Goal: Task Accomplishment & Management: Use online tool/utility

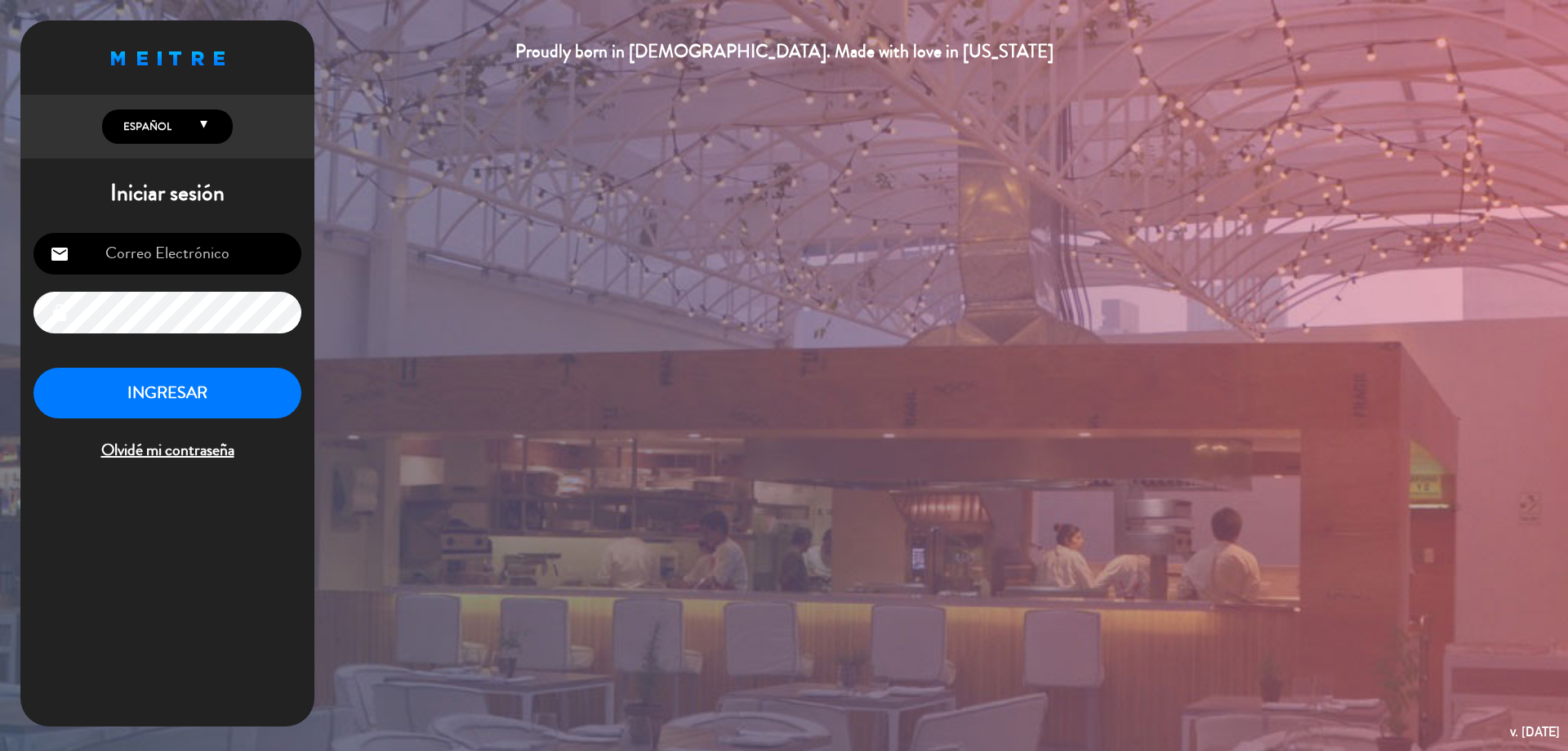
type input "[EMAIL_ADDRESS][DOMAIN_NAME]"
click at [170, 362] on div "[EMAIL_ADDRESS][DOMAIN_NAME] email lock INGRESAR Olvidé mi contraseña" at bounding box center [166, 348] width 294 height 257
click at [249, 406] on button "INGRESAR" at bounding box center [167, 393] width 268 height 52
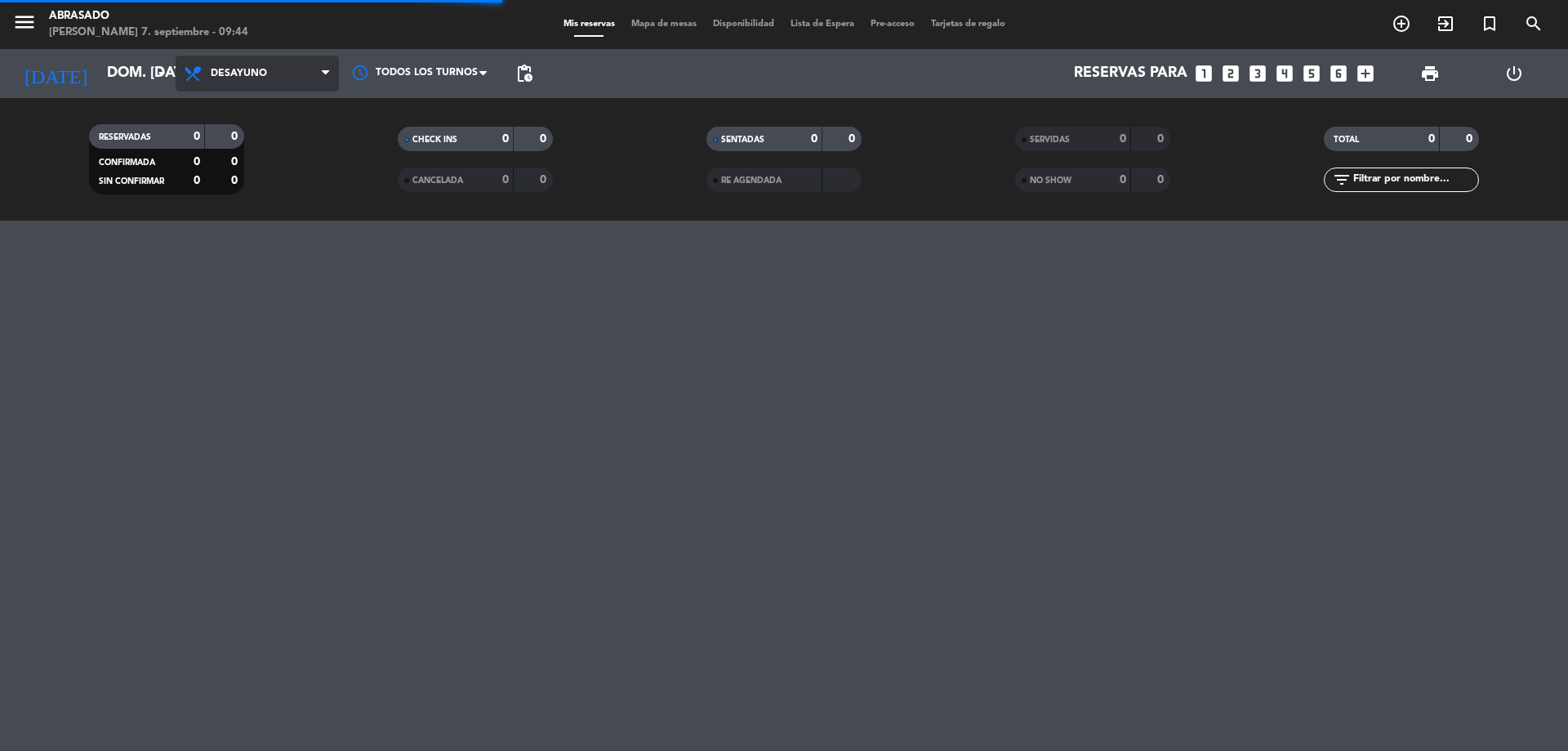
click at [268, 79] on span "Desayuno" at bounding box center [257, 74] width 164 height 36
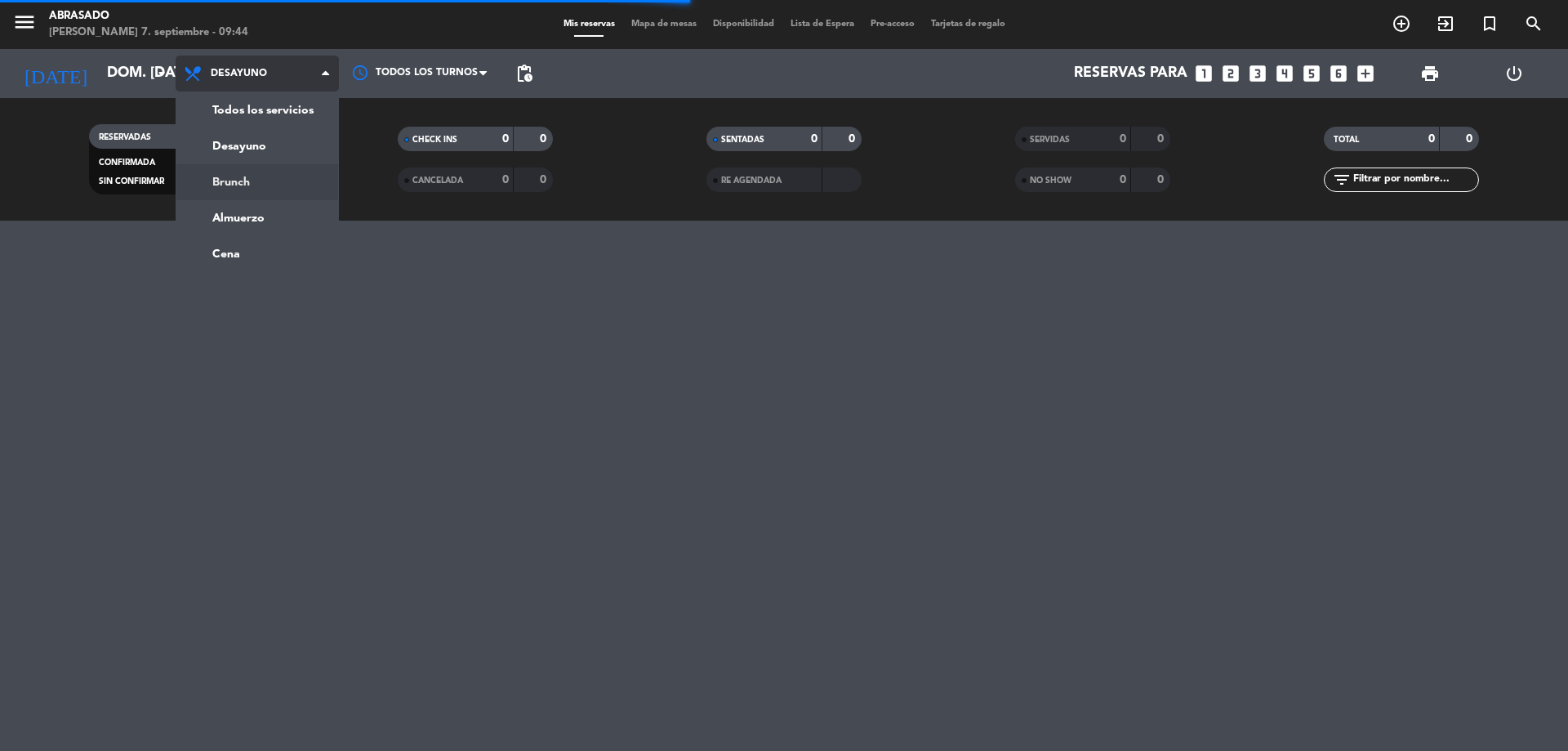
click at [247, 179] on div "menu Abrasado [PERSON_NAME] 7. septiembre - 09:44 Mis reservas Mapa de mesas Di…" at bounding box center [784, 110] width 1568 height 221
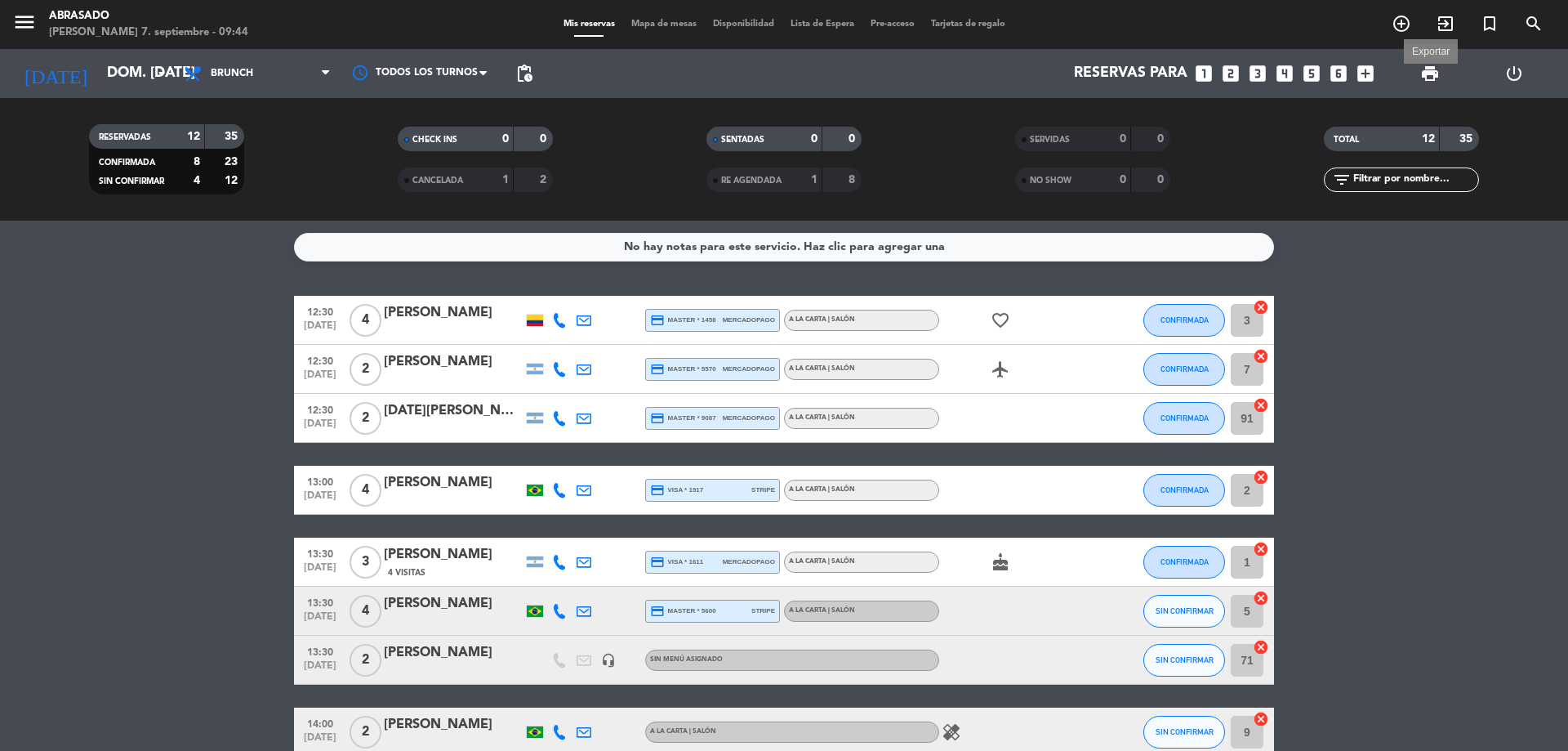
click at [1431, 78] on span "print" at bounding box center [1430, 74] width 19 height 19
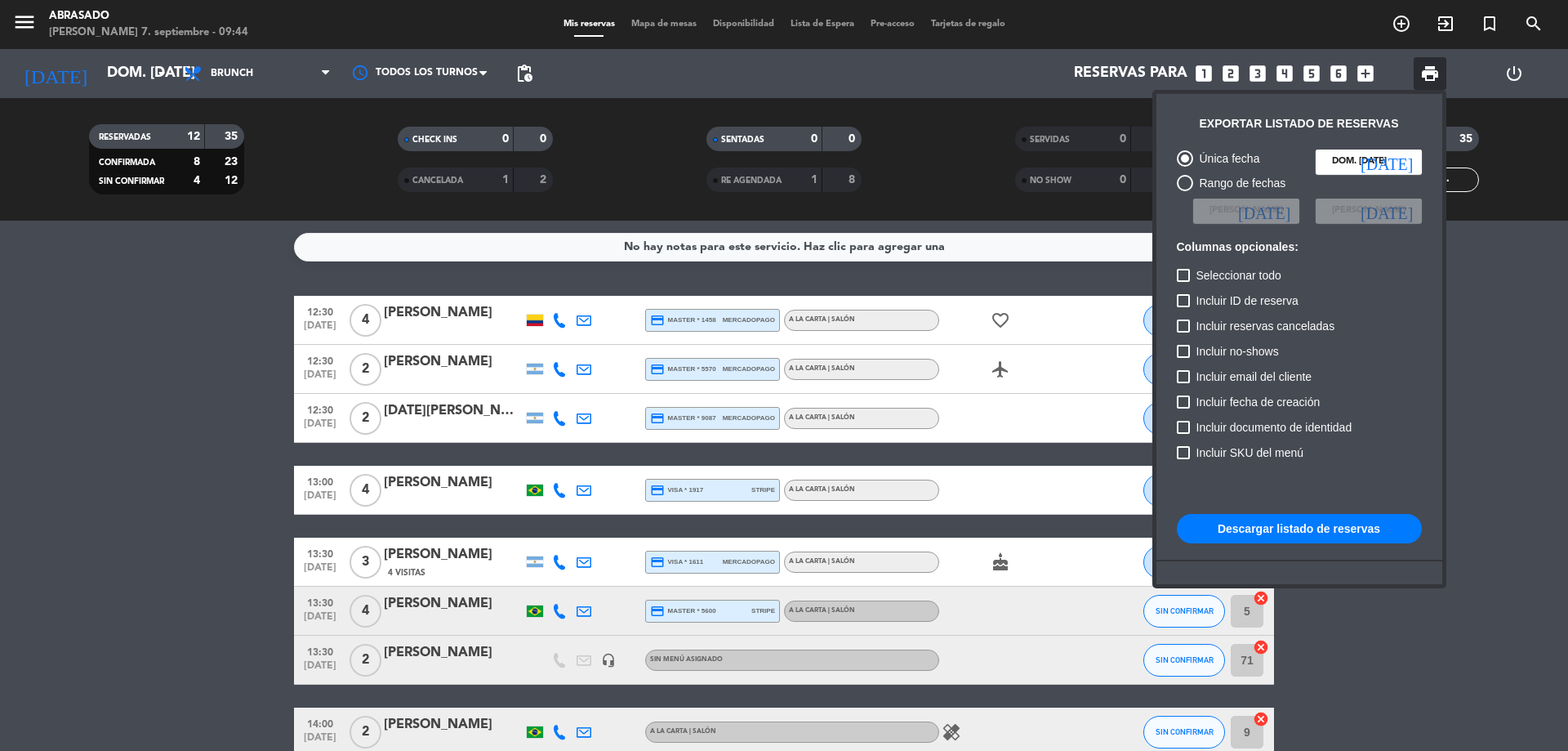
click at [1302, 531] on button "Descargar listado de reservas" at bounding box center [1299, 528] width 245 height 30
click at [1376, 528] on button "Descargar listado de reservas" at bounding box center [1299, 528] width 245 height 30
